Goal: Task Accomplishment & Management: Manage account settings

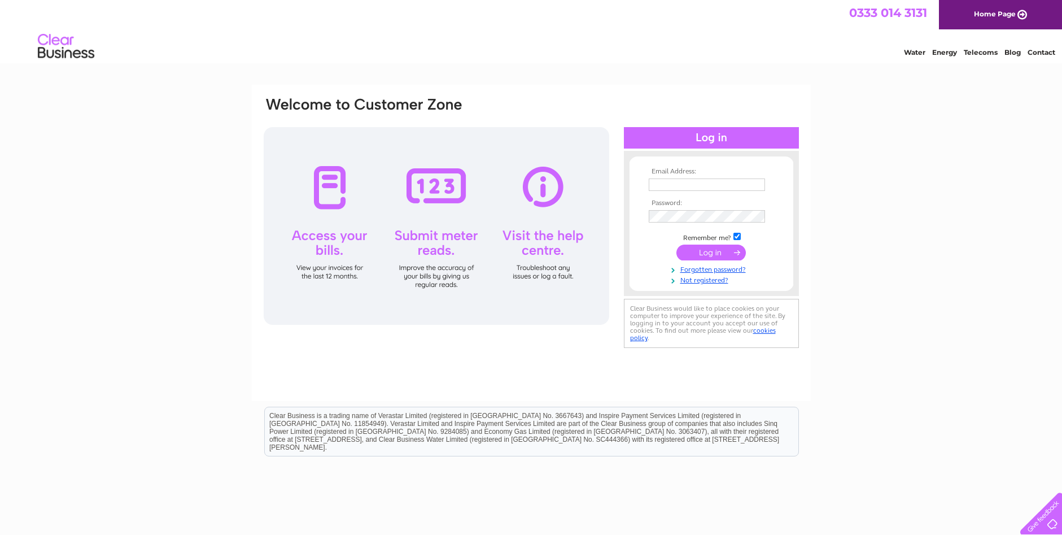
click at [695, 186] on input "text" at bounding box center [707, 184] width 116 height 12
type input "jr.global@ymail.com"
click at [689, 223] on td at bounding box center [711, 216] width 131 height 18
click at [720, 251] on input "submit" at bounding box center [711, 254] width 69 height 16
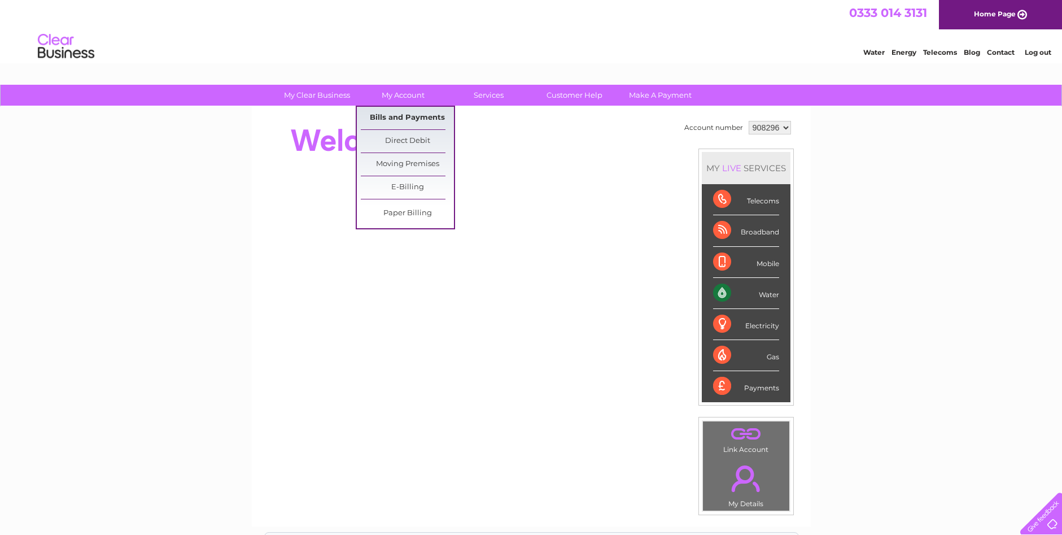
click at [399, 121] on link "Bills and Payments" at bounding box center [407, 118] width 93 height 23
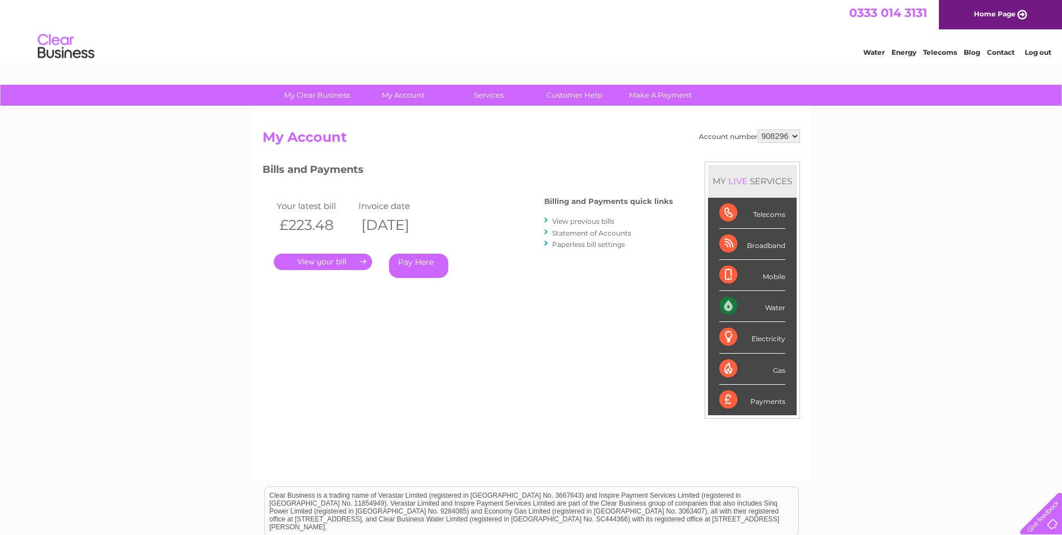
click at [327, 263] on link "." at bounding box center [323, 262] width 98 height 16
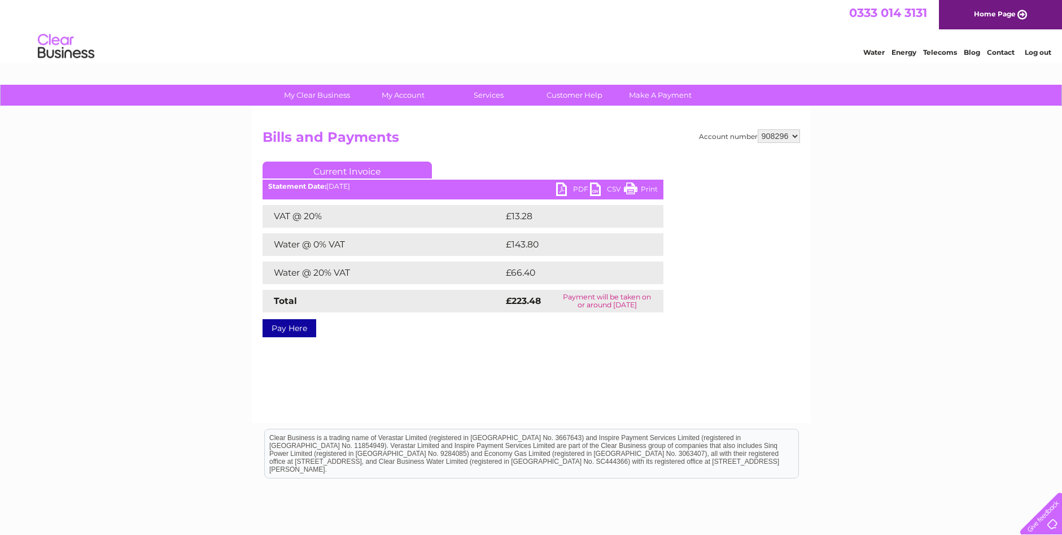
click at [583, 188] on link "PDF" at bounding box center [573, 190] width 34 height 16
click at [796, 138] on select "908296" at bounding box center [779, 136] width 42 height 14
click at [1037, 54] on link "Log out" at bounding box center [1038, 52] width 27 height 8
